Goal: Task Accomplishment & Management: Use online tool/utility

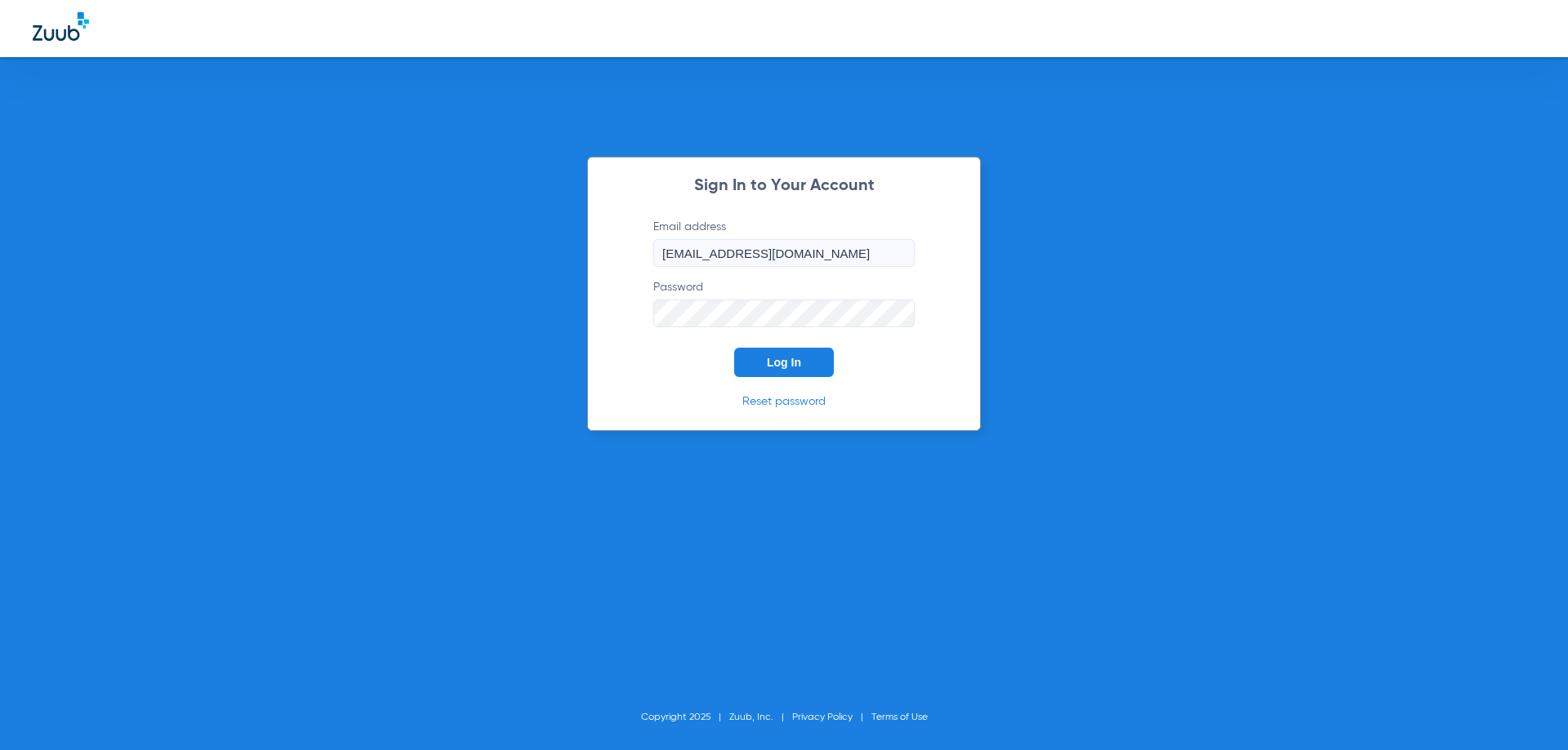
click at [799, 367] on span "Log In" at bounding box center [784, 363] width 34 height 13
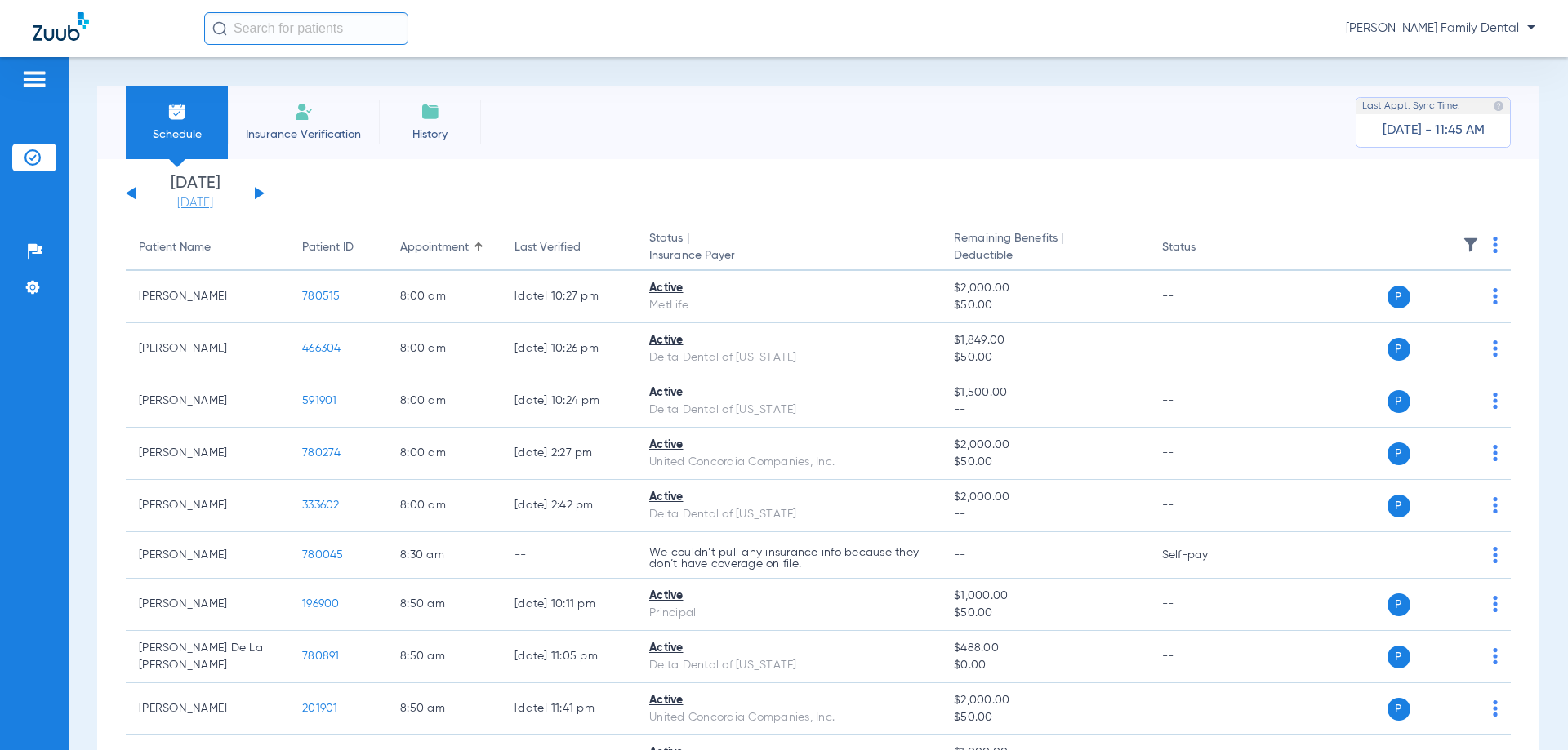
click at [210, 196] on link "[DATE]" at bounding box center [195, 203] width 98 height 16
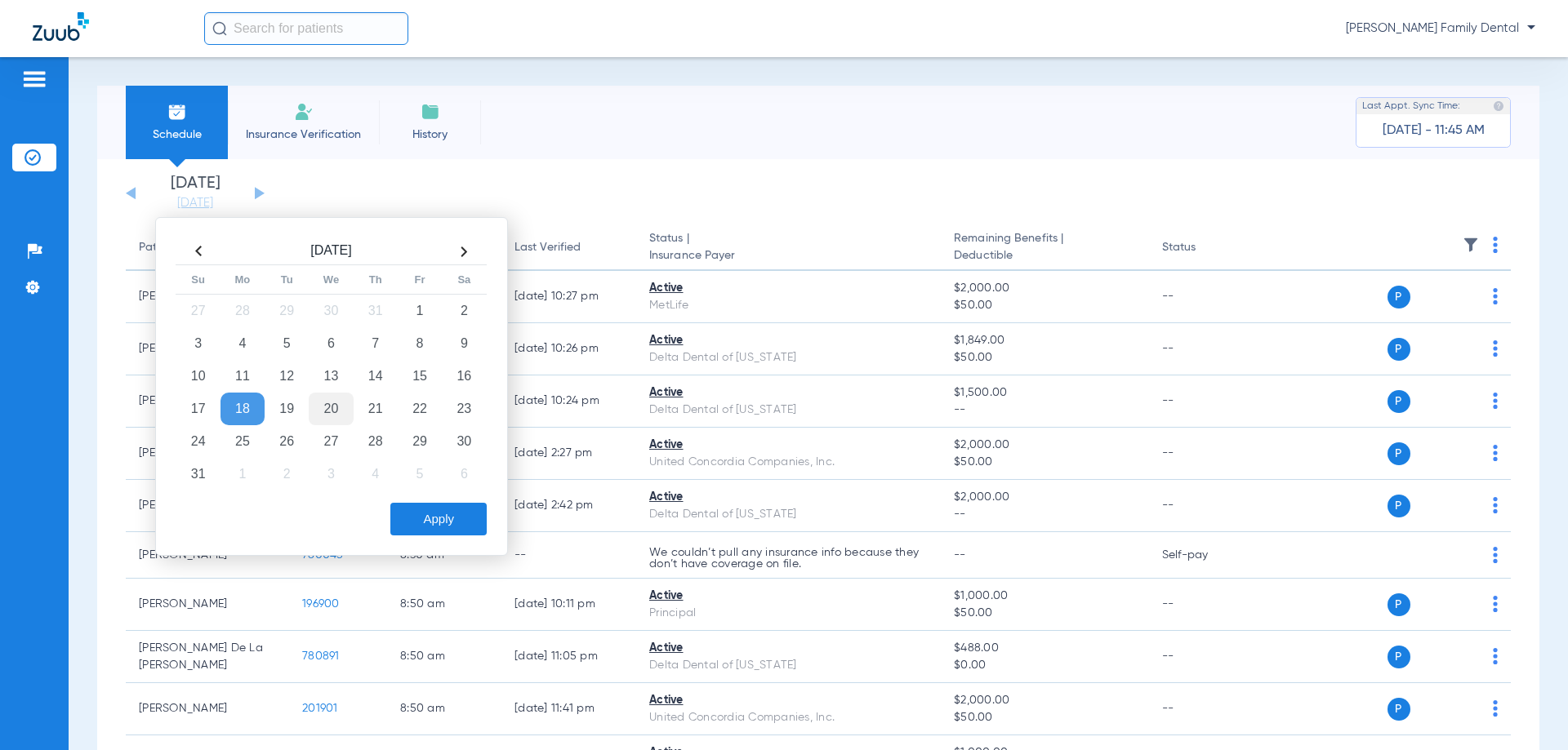
click at [326, 410] on td "20" at bounding box center [331, 409] width 44 height 33
click at [453, 526] on button "Apply" at bounding box center [438, 519] width 96 height 33
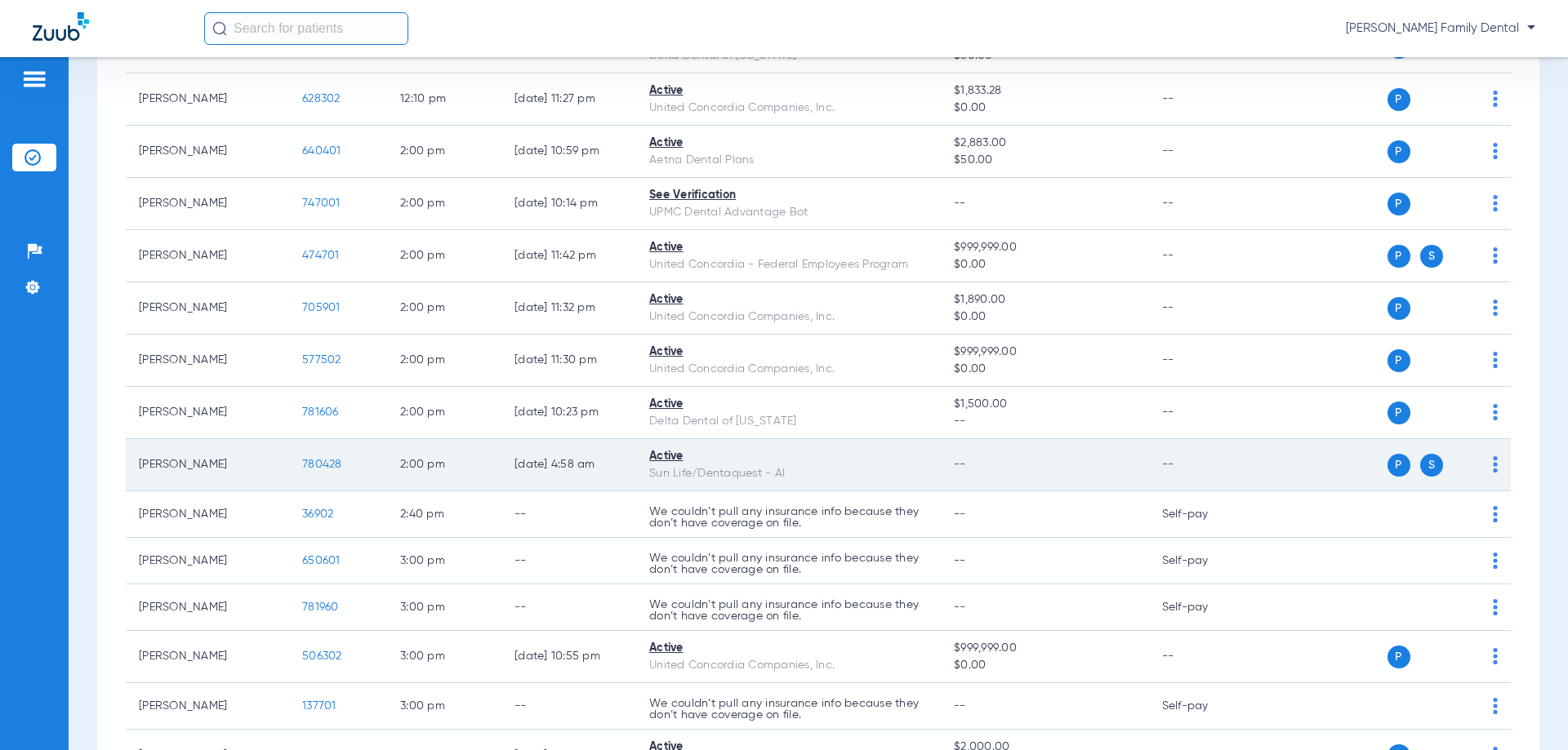
scroll to position [1960, 0]
click at [331, 462] on span "780428" at bounding box center [322, 462] width 40 height 11
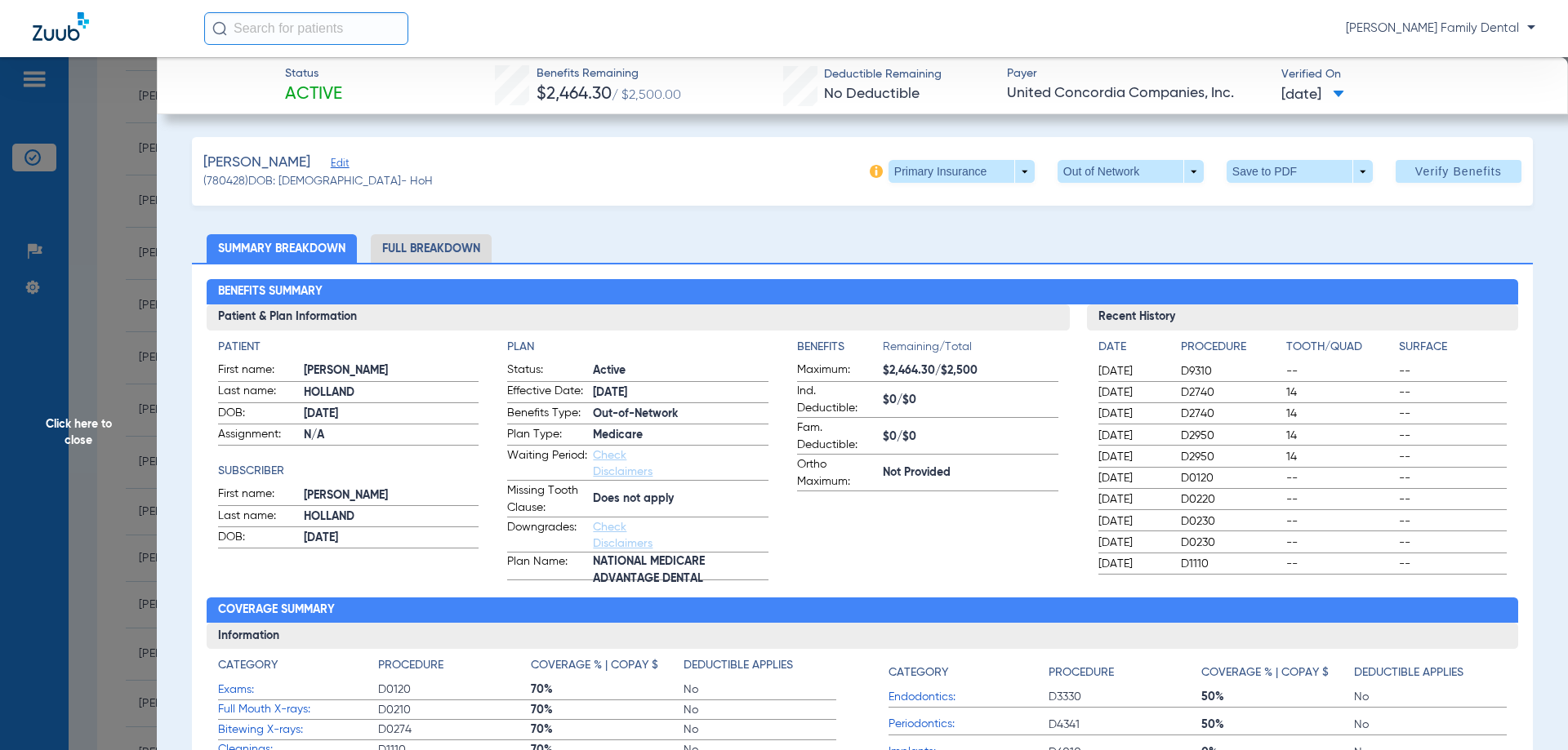
click at [870, 173] on img at bounding box center [876, 171] width 13 height 13
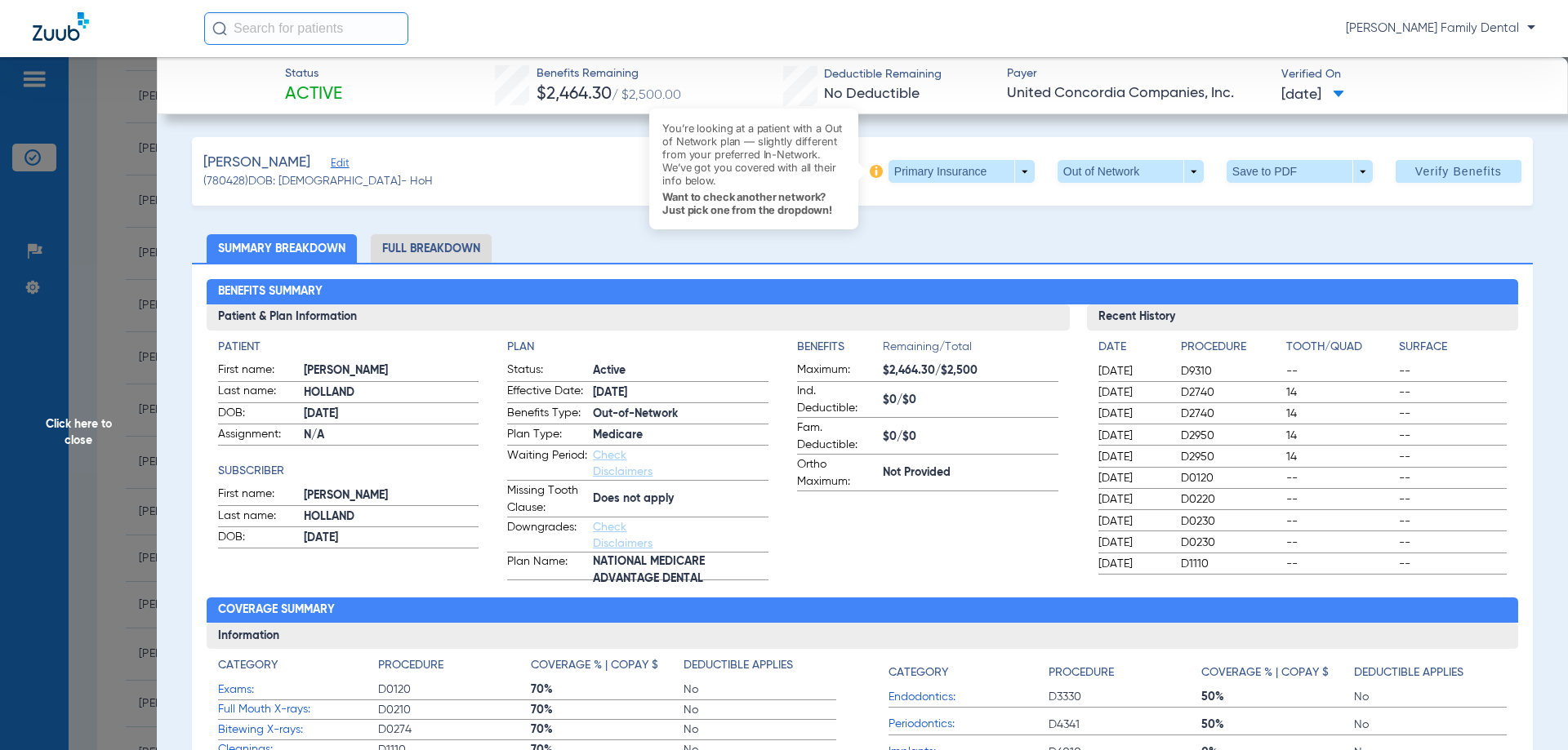
click at [870, 173] on img at bounding box center [876, 171] width 13 height 13
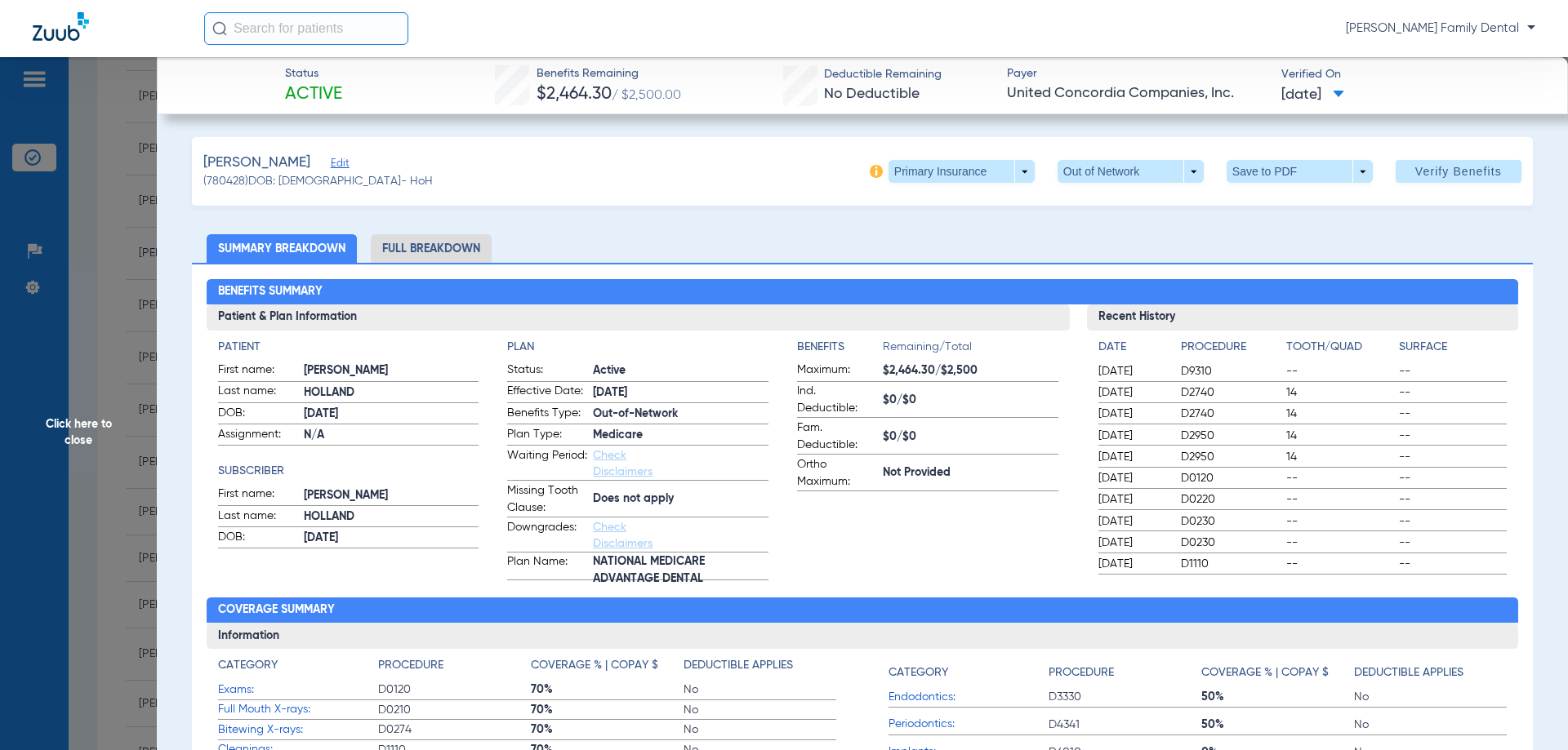
click at [93, 441] on span "Click here to close" at bounding box center [78, 432] width 156 height 750
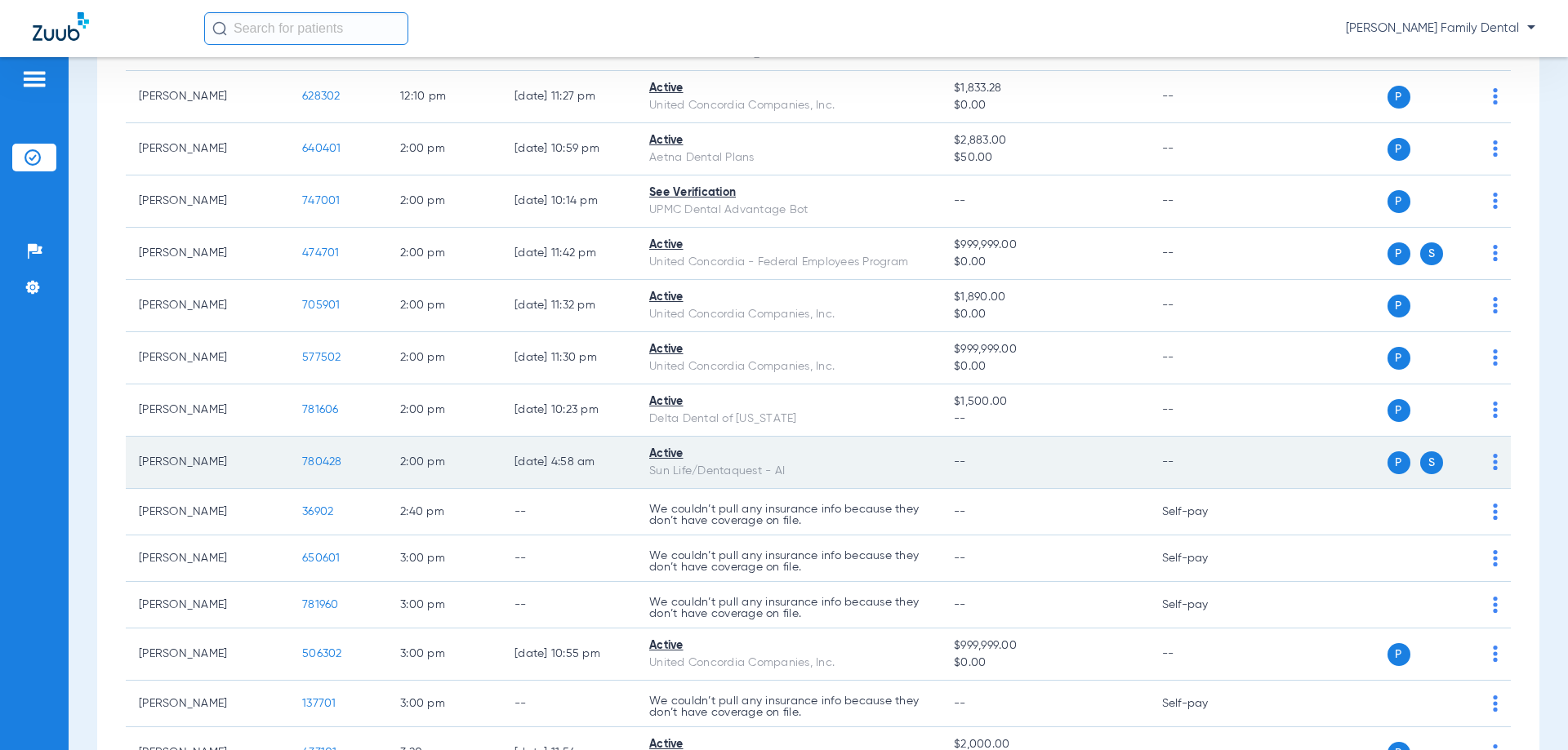
click at [1493, 463] on img at bounding box center [1494, 462] width 5 height 16
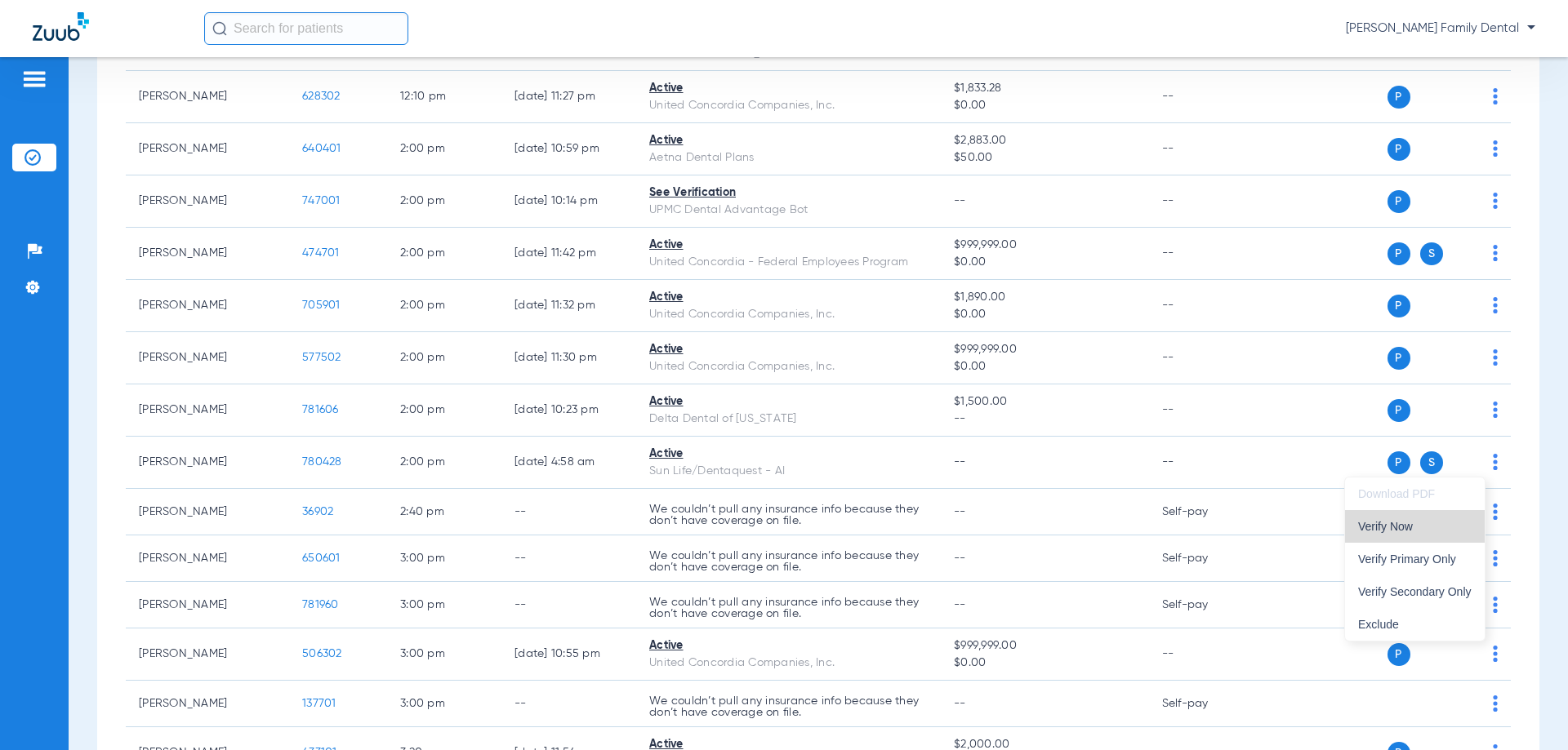
click at [1420, 524] on span "Verify Now" at bounding box center [1414, 527] width 113 height 11
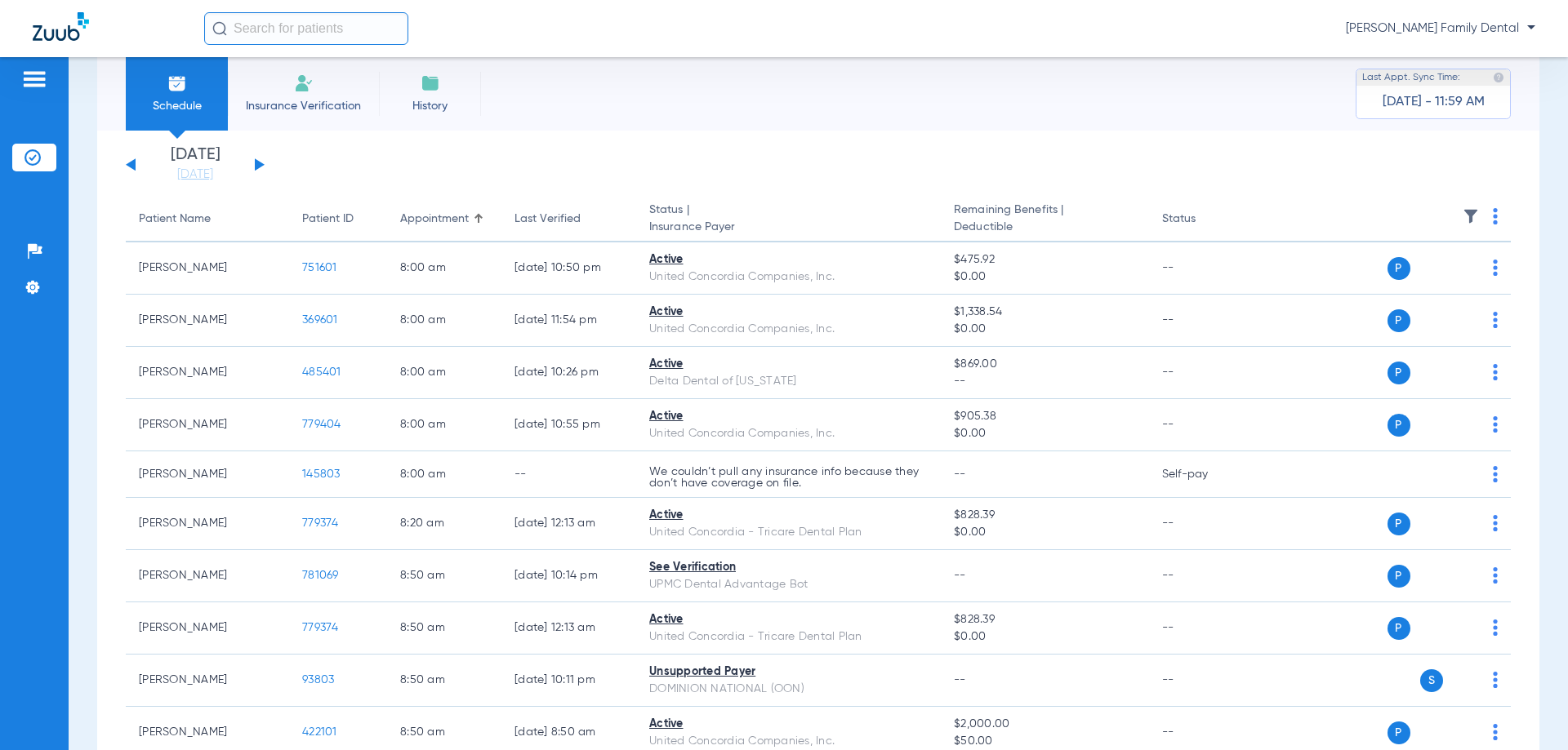
scroll to position [0, 0]
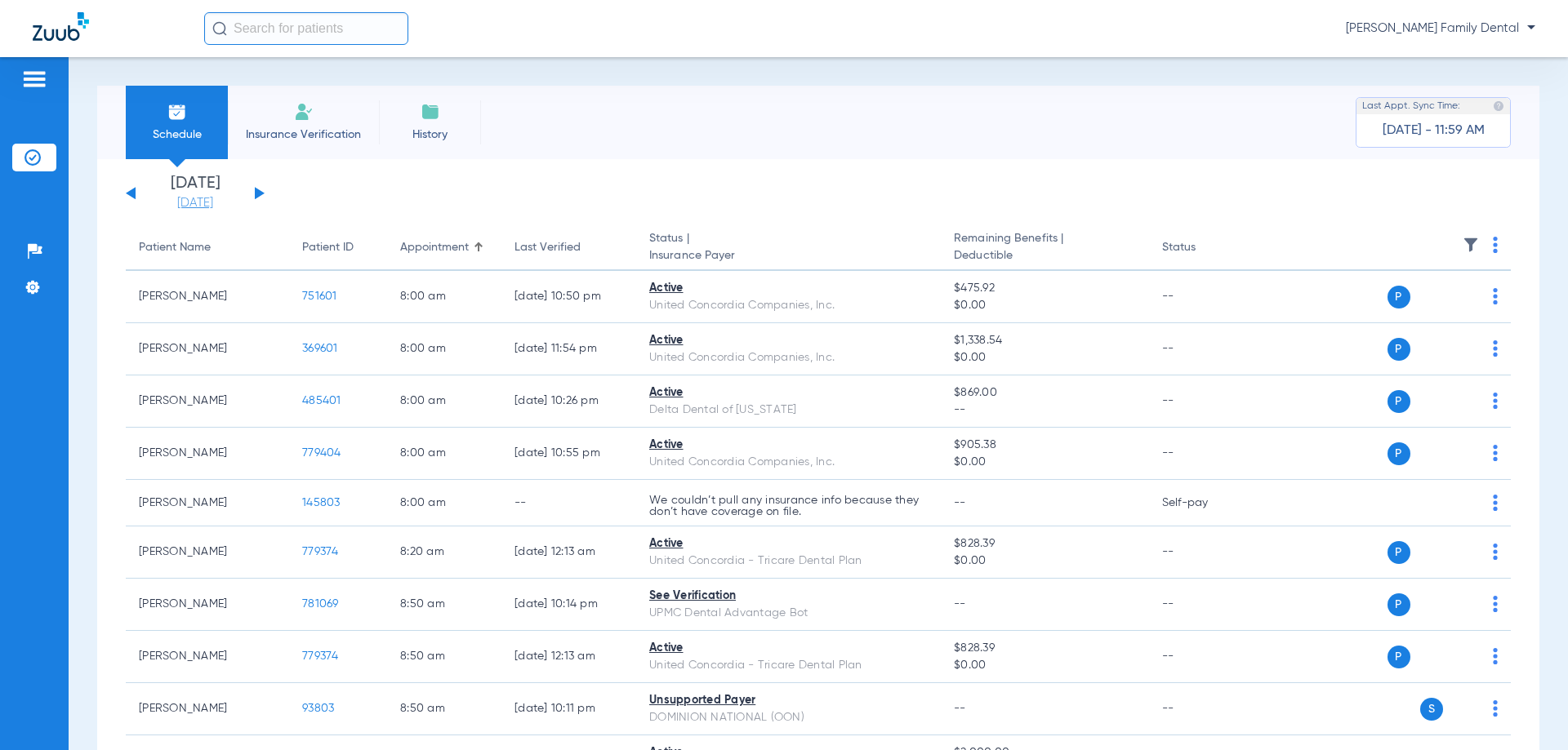
click at [213, 205] on link "[DATE]" at bounding box center [195, 203] width 98 height 16
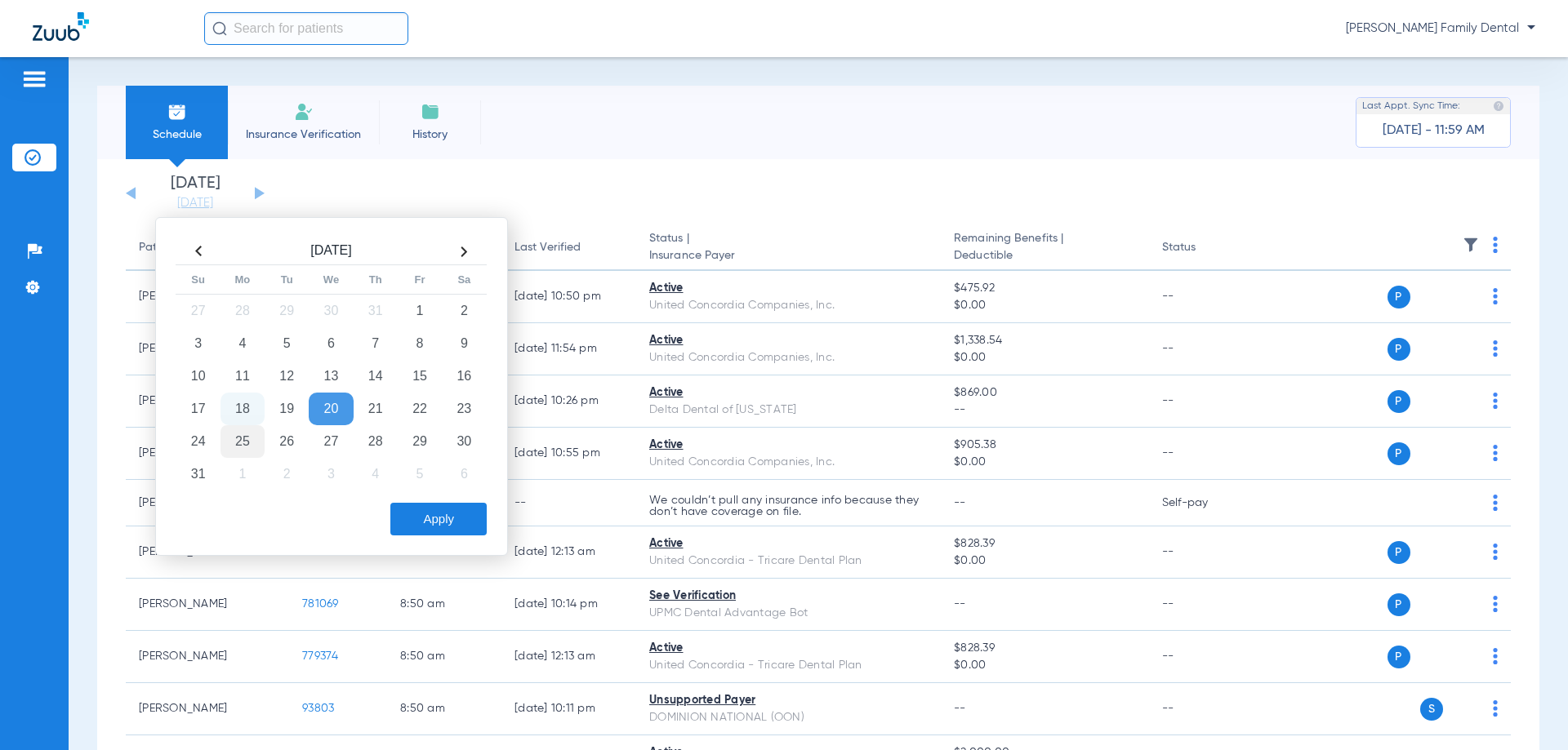
click at [238, 443] on td "25" at bounding box center [242, 442] width 44 height 33
click at [465, 527] on button "Apply" at bounding box center [438, 519] width 96 height 33
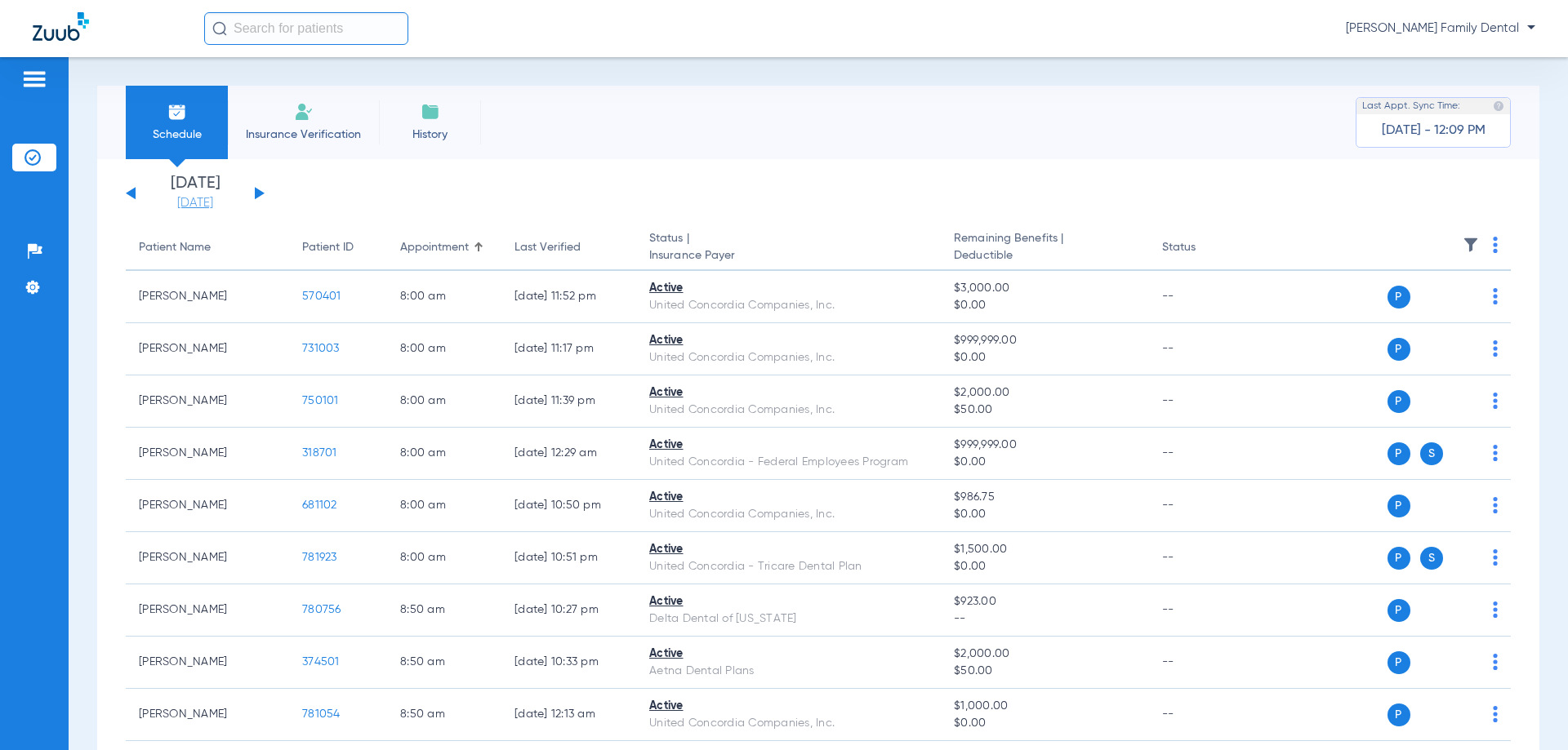
click at [201, 197] on link "[DATE]" at bounding box center [195, 203] width 98 height 16
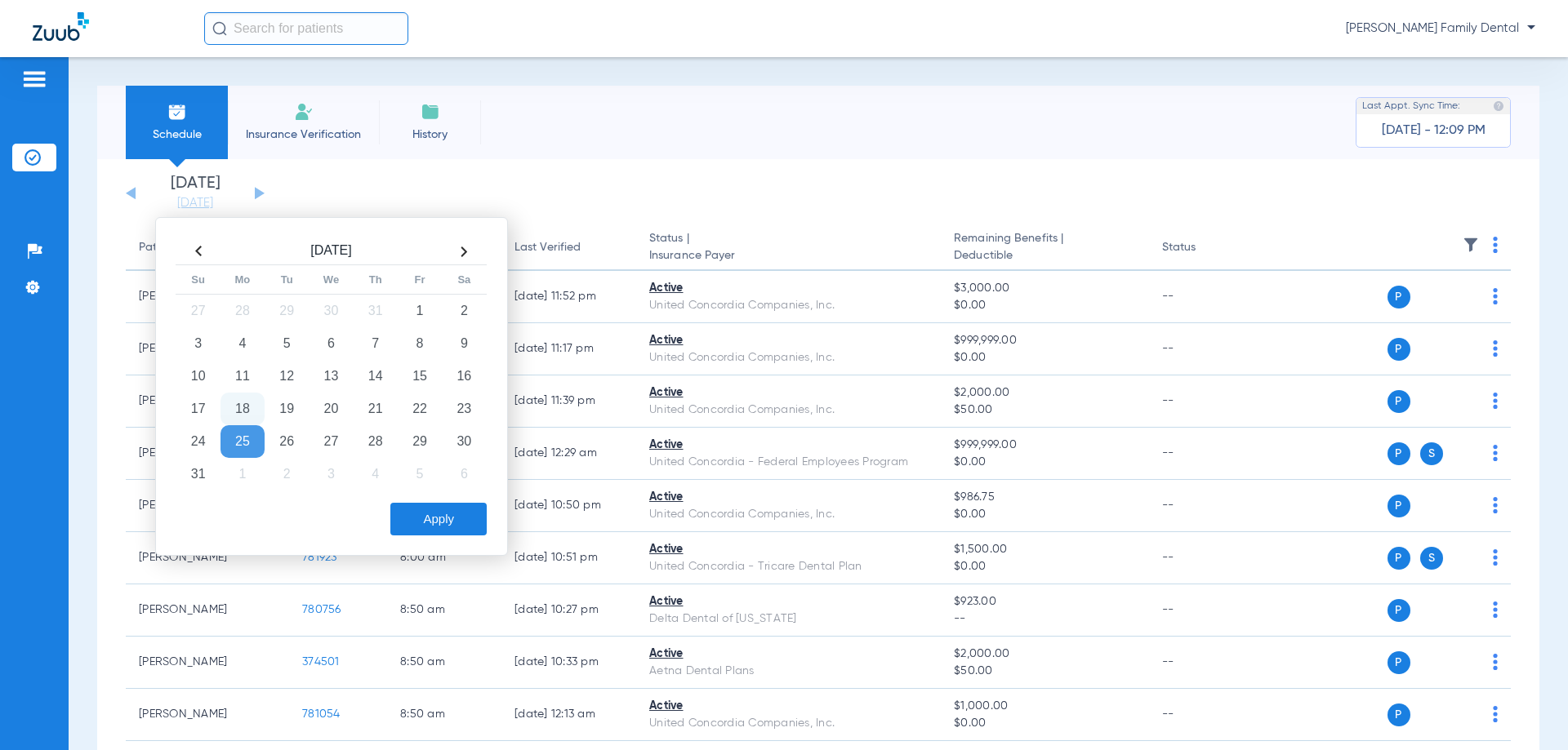
drag, startPoint x: 241, startPoint y: 419, endPoint x: 235, endPoint y: 414, distance: 7.8
click at [237, 417] on td "18" at bounding box center [242, 409] width 44 height 33
click at [452, 518] on button "Apply" at bounding box center [438, 519] width 96 height 33
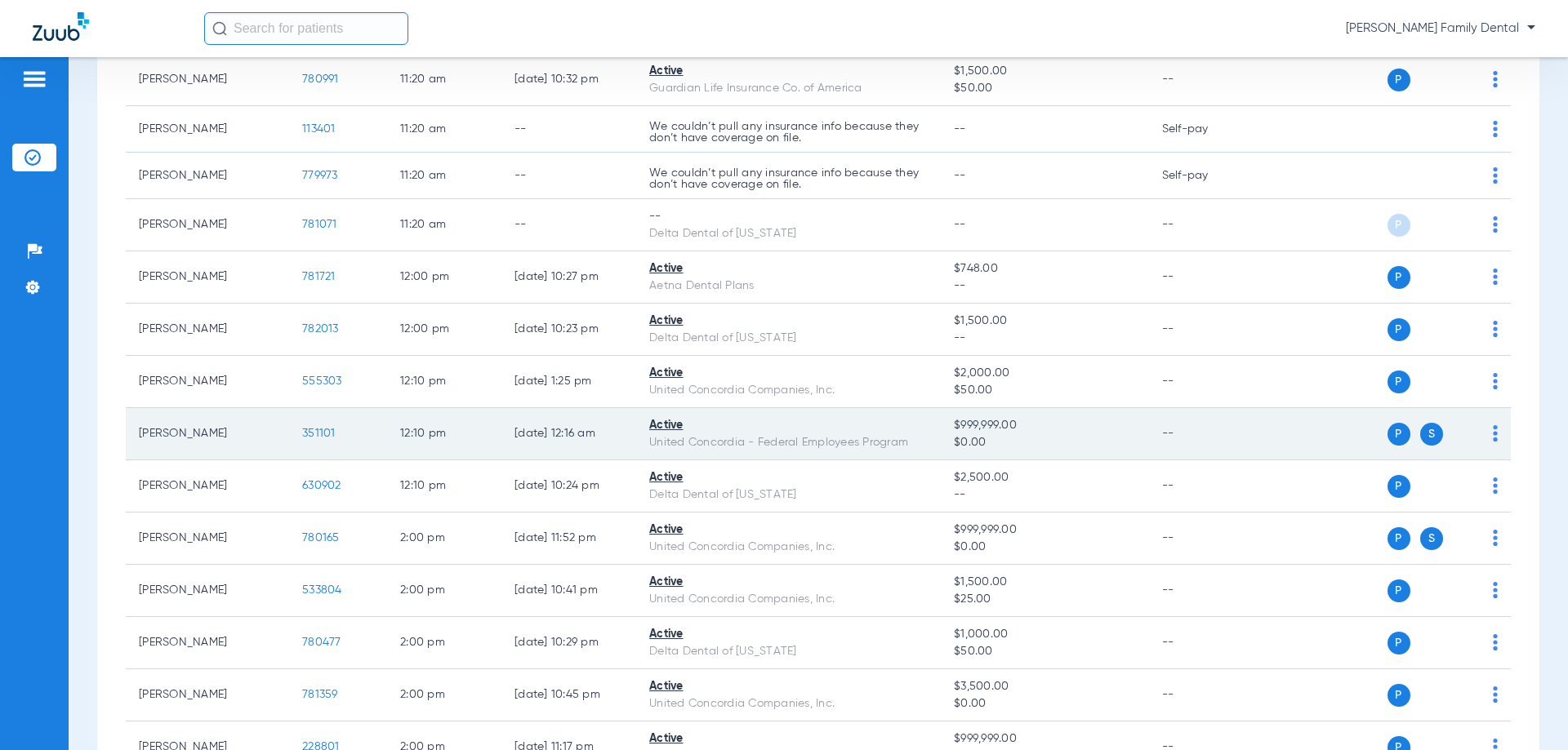
scroll to position [1470, 0]
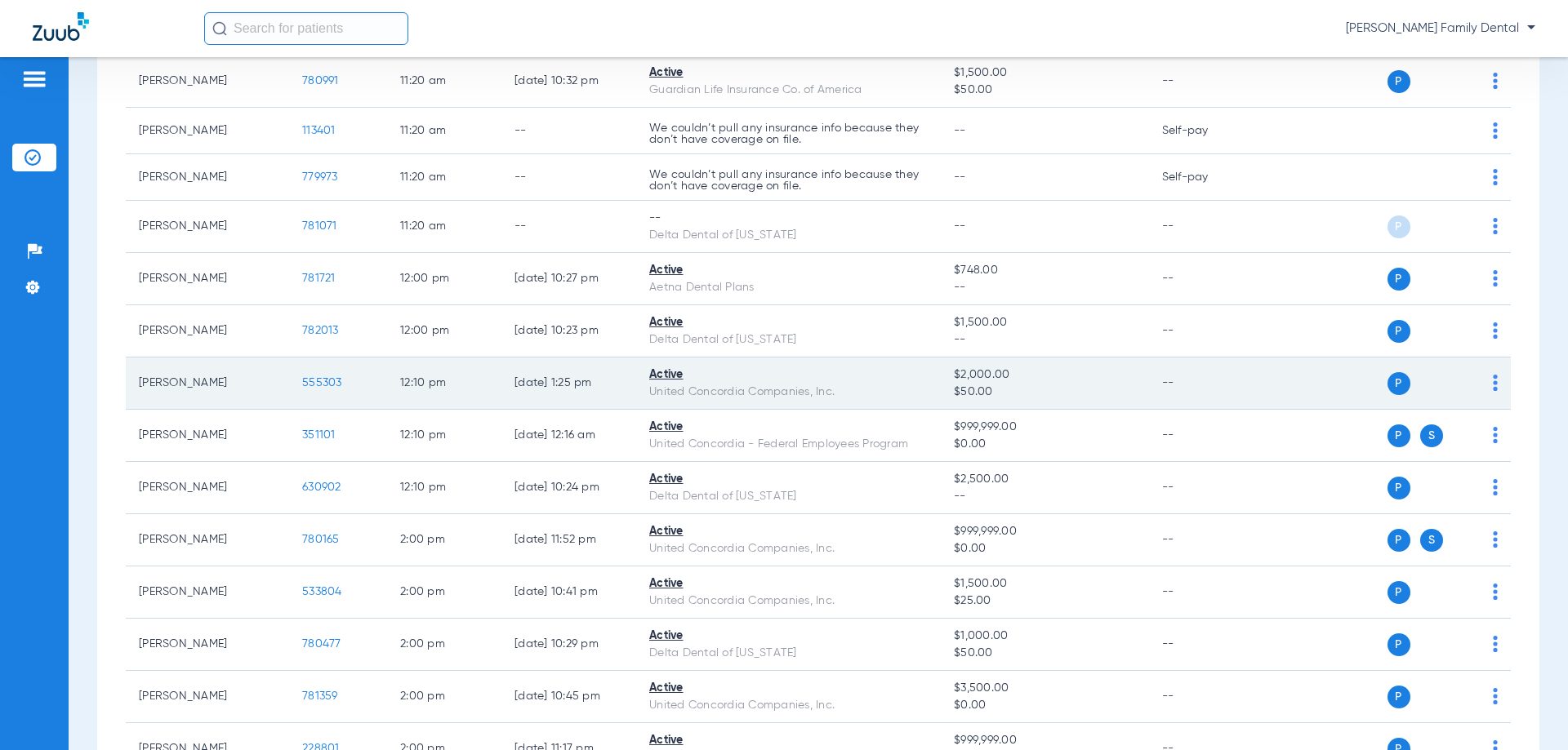
click at [324, 378] on span "555303" at bounding box center [322, 383] width 40 height 11
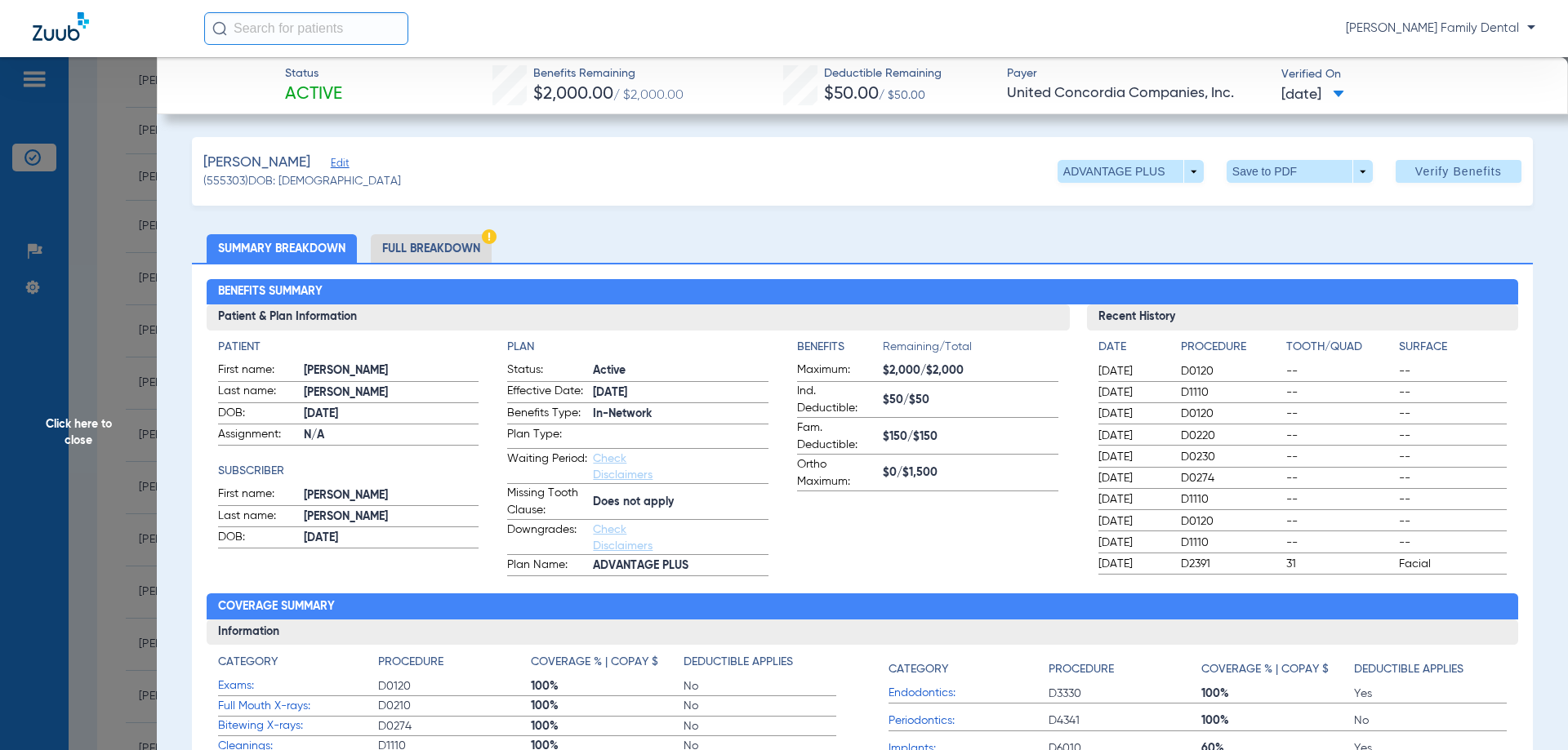
click at [436, 247] on li "Full Breakdown" at bounding box center [431, 249] width 121 height 28
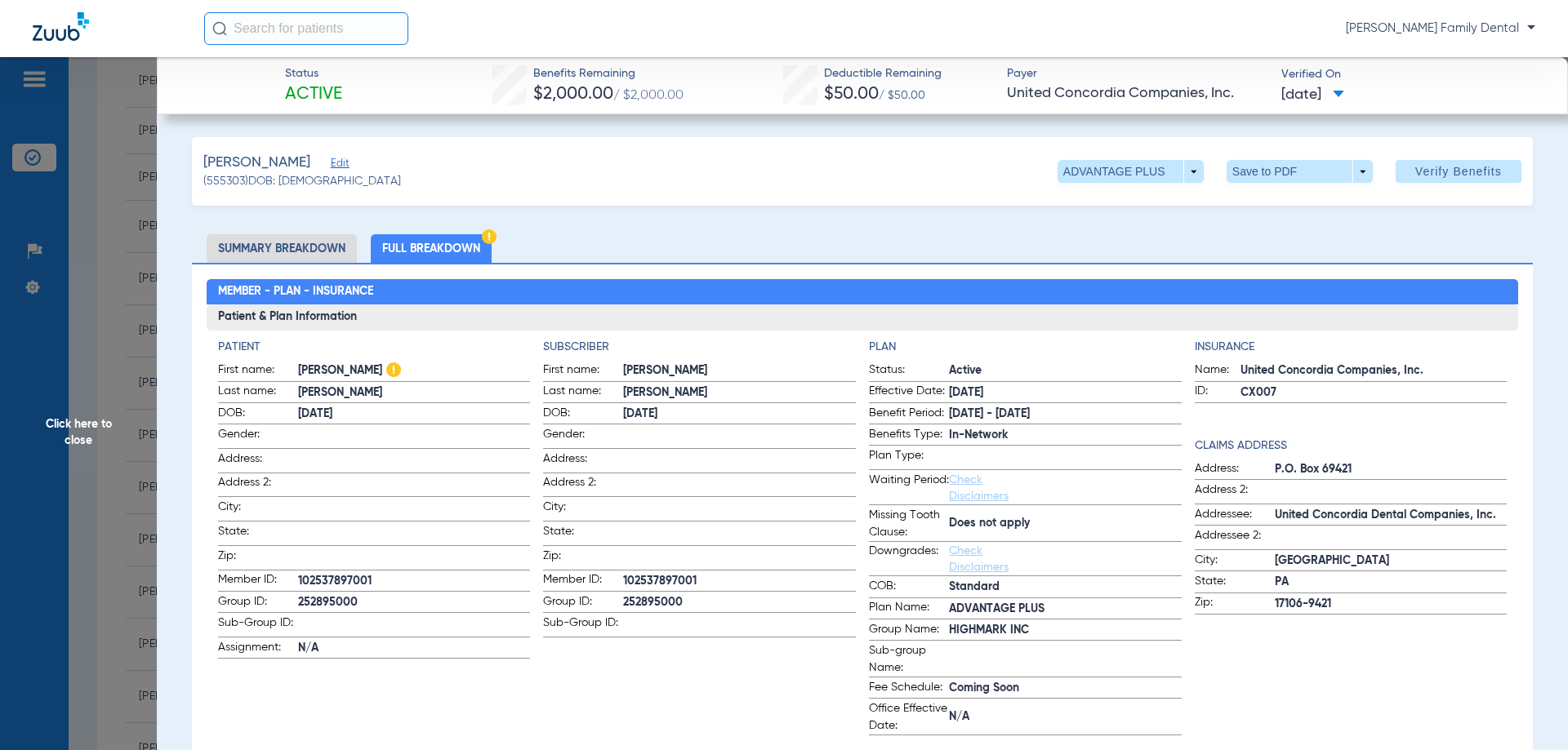
click at [53, 417] on span "Click here to close" at bounding box center [78, 432] width 156 height 750
